Goal: Information Seeking & Learning: Compare options

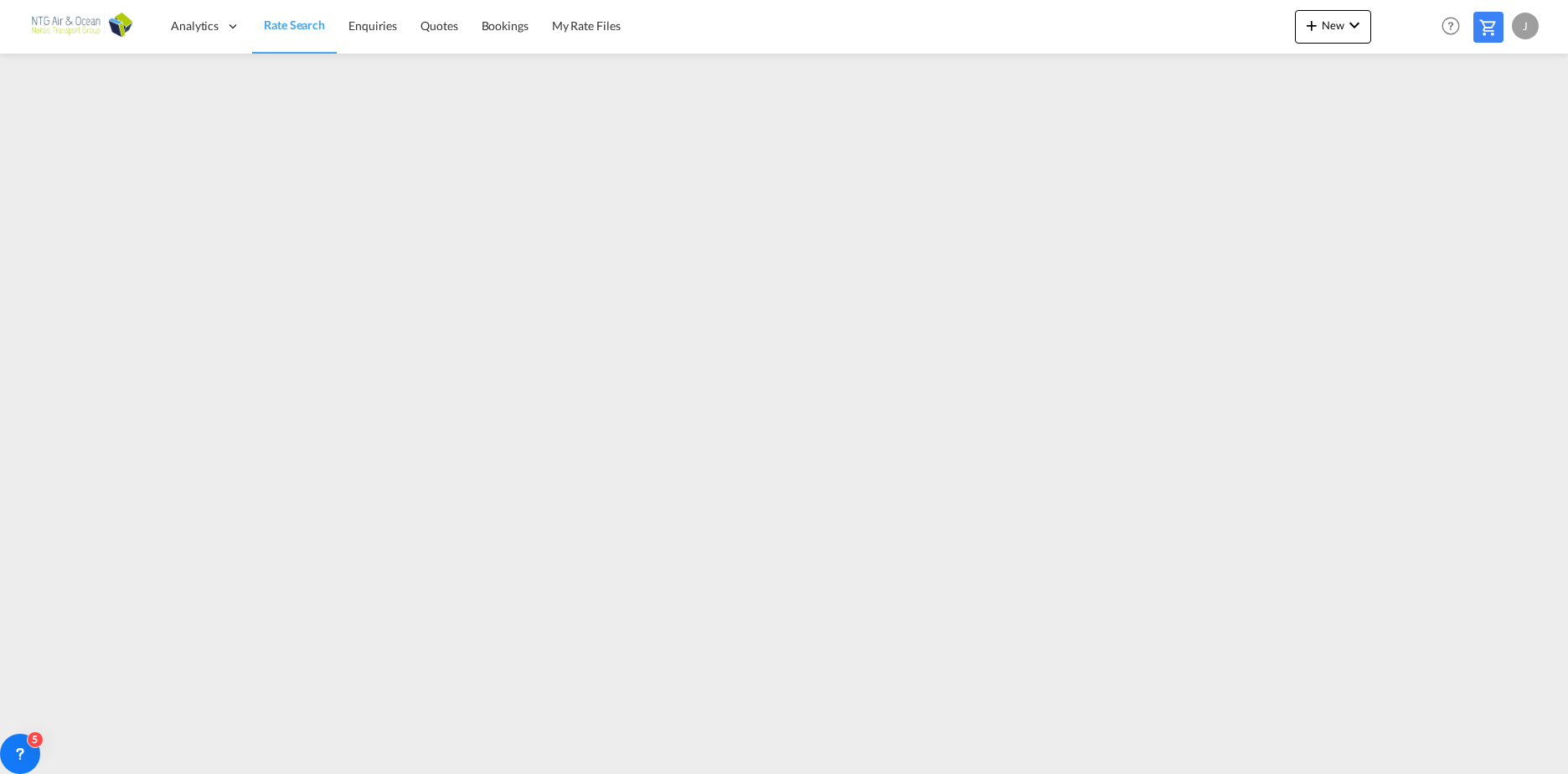
click at [272, 22] on span "Rate Search" at bounding box center [294, 25] width 61 height 14
click at [298, 29] on span "Rate Search" at bounding box center [294, 25] width 61 height 14
